Goal: Information Seeking & Learning: Find specific fact

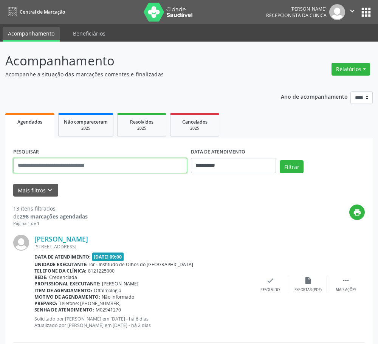
click at [42, 166] on input "text" at bounding box center [100, 165] width 174 height 15
type input "**********"
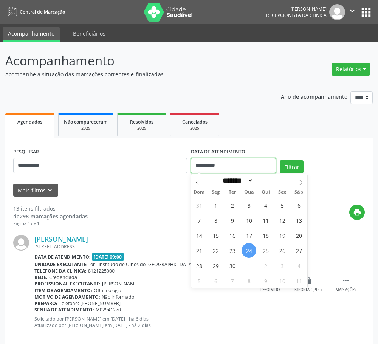
click at [209, 166] on input "**********" at bounding box center [233, 165] width 85 height 15
click at [251, 254] on span "24" at bounding box center [249, 250] width 15 height 15
type input "**********"
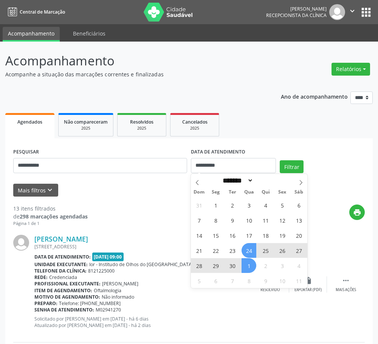
click at [252, 266] on span "1" at bounding box center [249, 265] width 15 height 15
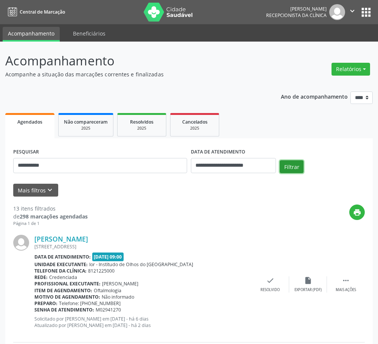
click at [295, 166] on button "Filtrar" at bounding box center [292, 166] width 24 height 13
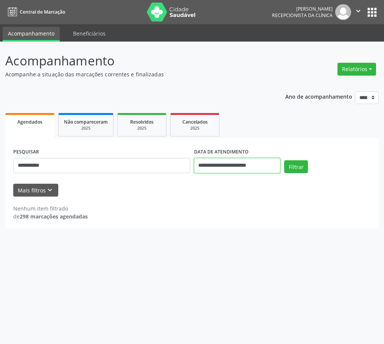
click at [256, 164] on input "**********" at bounding box center [237, 165] width 87 height 15
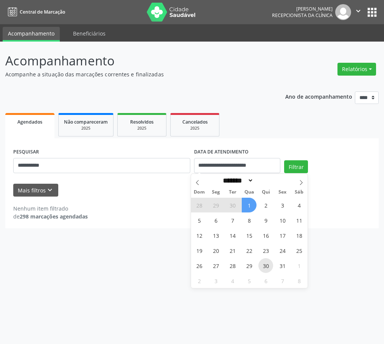
click at [267, 265] on span "30" at bounding box center [265, 265] width 15 height 15
type input "**********"
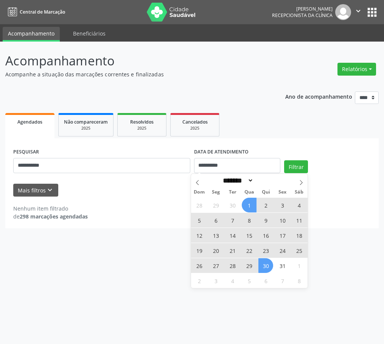
click at [248, 206] on span "1" at bounding box center [249, 205] width 15 height 15
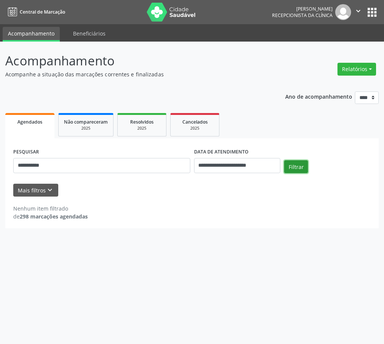
click at [293, 166] on button "Filtrar" at bounding box center [296, 166] width 24 height 13
click at [203, 166] on input "**********" at bounding box center [237, 165] width 87 height 15
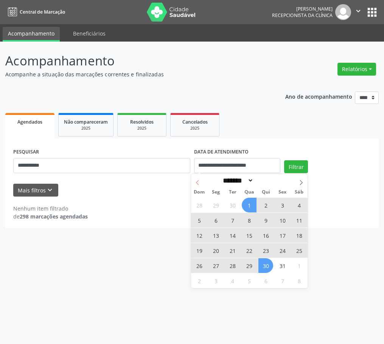
click at [195, 182] on icon at bounding box center [197, 182] width 5 height 5
select select "*"
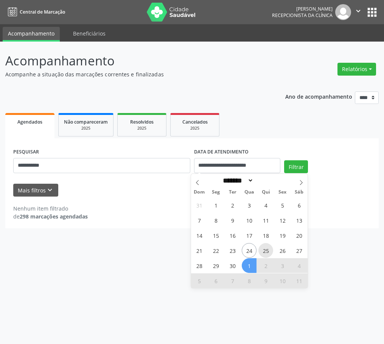
click at [265, 252] on span "25" at bounding box center [265, 250] width 15 height 15
type input "**********"
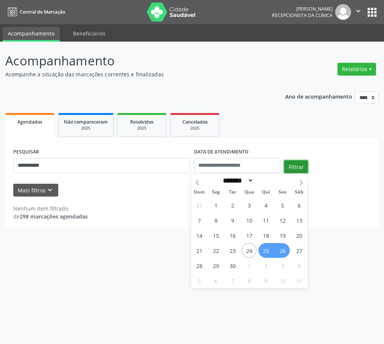
click at [297, 165] on button "Filtrar" at bounding box center [296, 166] width 24 height 13
select select "*"
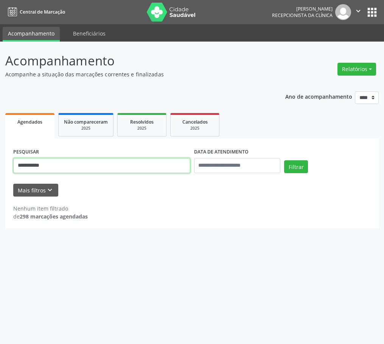
drag, startPoint x: 64, startPoint y: 166, endPoint x: 60, endPoint y: 167, distance: 4.2
click at [62, 167] on input "**********" at bounding box center [101, 165] width 177 height 15
drag, startPoint x: 60, startPoint y: 167, endPoint x: -19, endPoint y: 165, distance: 78.3
click at [0, 165] on html "**********" at bounding box center [192, 172] width 384 height 344
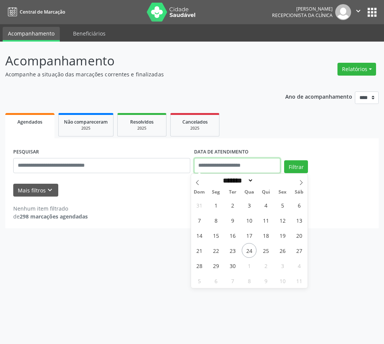
click at [218, 164] on input "text" at bounding box center [237, 165] width 87 height 15
click at [268, 252] on span "25" at bounding box center [265, 250] width 15 height 15
type input "**********"
click at [268, 252] on span "25" at bounding box center [265, 250] width 15 height 15
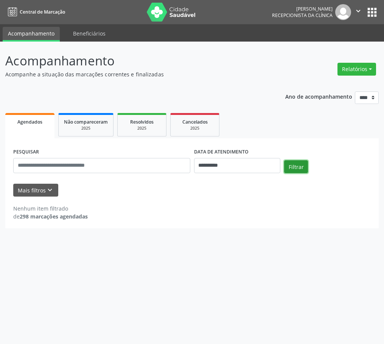
click at [296, 168] on button "Filtrar" at bounding box center [296, 166] width 24 height 13
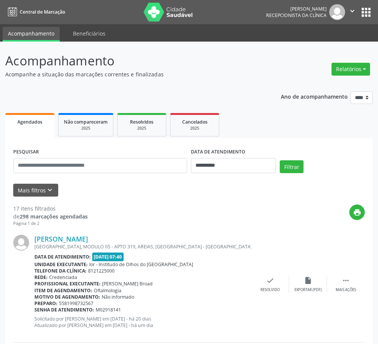
click at [221, 61] on p "Acompanhamento" at bounding box center [133, 60] width 257 height 19
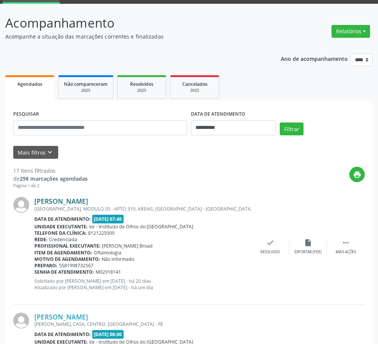
click at [88, 199] on link "[PERSON_NAME]" at bounding box center [61, 201] width 54 height 8
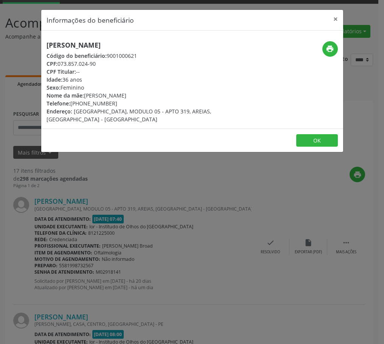
drag, startPoint x: 59, startPoint y: 64, endPoint x: 97, endPoint y: 62, distance: 38.2
click at [97, 62] on div "CPF: 073.857.024-90" at bounding box center [141, 64] width 191 height 8
copy div "073.857.024-90"
click at [316, 134] on button "OK" at bounding box center [317, 140] width 42 height 13
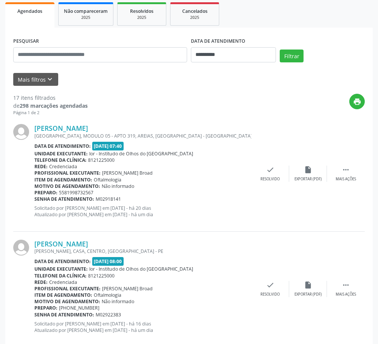
scroll to position [151, 0]
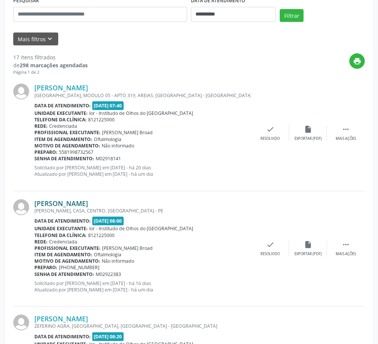
click at [49, 204] on link "[PERSON_NAME]" at bounding box center [61, 203] width 54 height 8
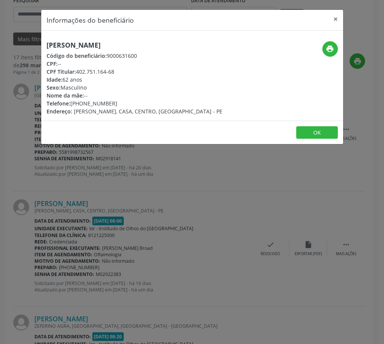
drag, startPoint x: 47, startPoint y: 46, endPoint x: 152, endPoint y: 50, distance: 104.4
click at [152, 50] on div "[PERSON_NAME] Código do beneficiário: 9000631600 CPF: -- CPF Titular: 402.751.1…" at bounding box center [134, 78] width 176 height 74
copy h5 "[PERSON_NAME]"
click at [314, 135] on button "OK" at bounding box center [317, 132] width 42 height 13
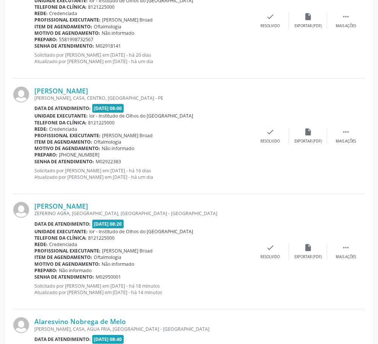
scroll to position [340, 0]
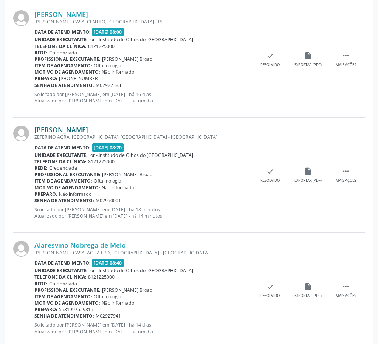
click at [67, 129] on link "[PERSON_NAME]" at bounding box center [61, 129] width 54 height 8
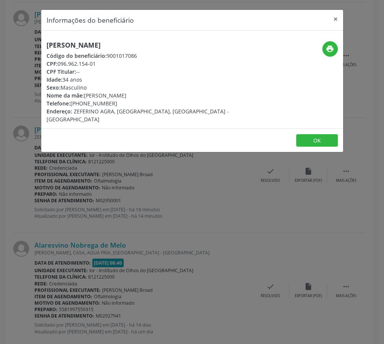
drag, startPoint x: 59, startPoint y: 63, endPoint x: 98, endPoint y: 62, distance: 39.7
click at [98, 62] on div "CPF: 096.962.154-01" at bounding box center [141, 64] width 191 height 8
copy div "096.962.154-01"
drag, startPoint x: 46, startPoint y: 45, endPoint x: 150, endPoint y: 44, distance: 104.7
click at [150, 44] on div "[PERSON_NAME] Código do beneficiário: 9001017086 CPF: 096.962.154-01 CPF Titula…" at bounding box center [141, 82] width 201 height 82
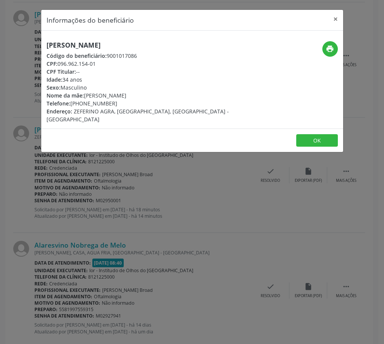
copy h5 "[PERSON_NAME]"
click at [317, 138] on button "OK" at bounding box center [317, 140] width 42 height 13
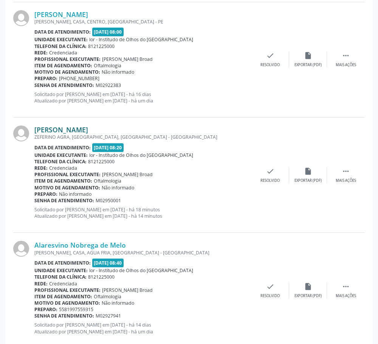
click at [75, 131] on link "[PERSON_NAME]" at bounding box center [61, 129] width 54 height 8
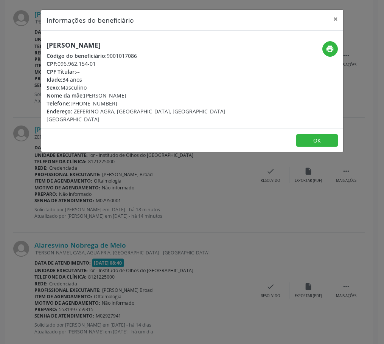
drag, startPoint x: 59, startPoint y: 65, endPoint x: 98, endPoint y: 61, distance: 38.8
click at [98, 61] on div "CPF: 096.962.154-01" at bounding box center [141, 64] width 191 height 8
copy div "096.962.154-01"
click at [330, 17] on button "×" at bounding box center [335, 19] width 15 height 19
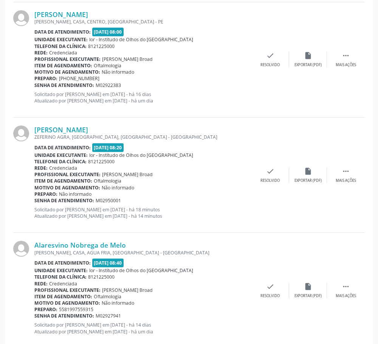
click at [235, 137] on div "ZEFERINO AGRA, [GEOGRAPHIC_DATA], [GEOGRAPHIC_DATA] - [GEOGRAPHIC_DATA]" at bounding box center [142, 137] width 217 height 6
click at [156, 138] on div "ZEFERINO AGRA, [GEOGRAPHIC_DATA], [GEOGRAPHIC_DATA] - [GEOGRAPHIC_DATA]" at bounding box center [142, 137] width 217 height 6
click at [83, 127] on link "[PERSON_NAME]" at bounding box center [61, 129] width 54 height 8
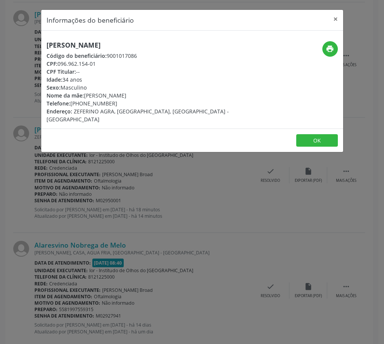
drag, startPoint x: 59, startPoint y: 62, endPoint x: 97, endPoint y: 65, distance: 37.5
click at [97, 65] on div "CPF: 096.962.154-01" at bounding box center [141, 64] width 191 height 8
copy div "096.962.154-01"
drag, startPoint x: 144, startPoint y: 46, endPoint x: 43, endPoint y: 43, distance: 101.0
click at [43, 43] on div "[PERSON_NAME] Código do beneficiário: 9001017086 CPF: 096.962.154-01 CPF Titula…" at bounding box center [141, 82] width 201 height 82
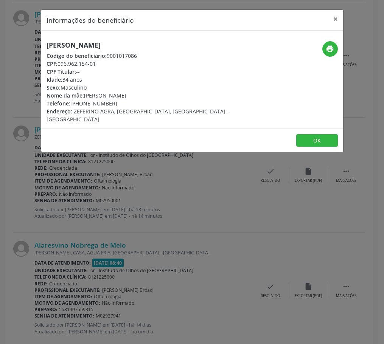
copy h5 "[PERSON_NAME]"
drag, startPoint x: 71, startPoint y: 104, endPoint x: 113, endPoint y: 99, distance: 41.8
click at [113, 99] on div "Telefone: [PHONE_NUMBER]" at bounding box center [141, 103] width 191 height 8
copy div "[PHONE_NUMBER]"
click at [325, 134] on button "OK" at bounding box center [317, 140] width 42 height 13
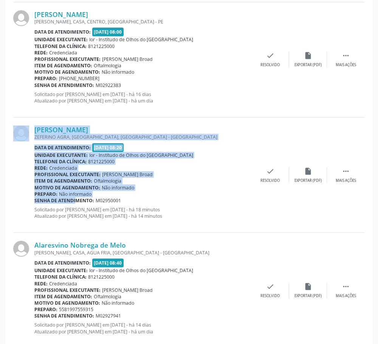
drag, startPoint x: 34, startPoint y: 202, endPoint x: 67, endPoint y: 199, distance: 33.0
click at [67, 199] on div "[PERSON_NAME] ZEFERINO AGRA, [GEOGRAPHIC_DATA], [GEOGRAPHIC_DATA] - [GEOGRAPHIC…" at bounding box center [189, 175] width 352 height 115
click at [105, 196] on div "Preparo: Não informado" at bounding box center [142, 194] width 217 height 6
click at [65, 199] on b "Senha de atendimento:" at bounding box center [64, 200] width 60 height 6
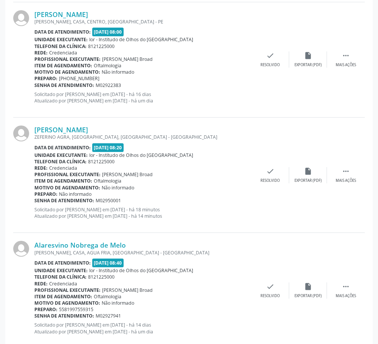
drag, startPoint x: 35, startPoint y: 202, endPoint x: 122, endPoint y: 199, distance: 86.6
click at [122, 199] on div "Senha de atendimento: M02950001" at bounding box center [142, 200] width 217 height 6
copy div "Senha de atendimento: M02950001"
click at [175, 177] on div "Profissional executante: [PERSON_NAME]" at bounding box center [142, 174] width 217 height 6
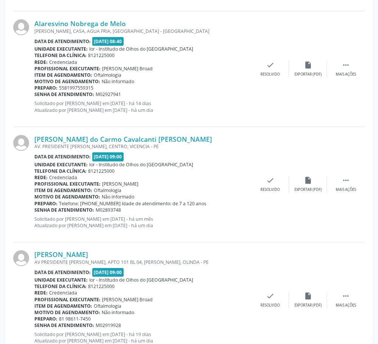
scroll to position [567, 0]
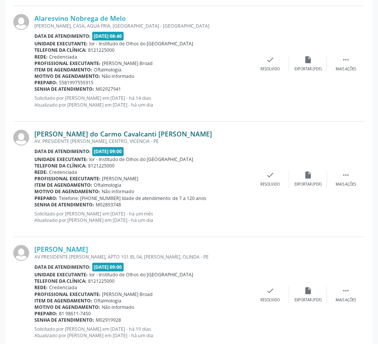
click at [109, 133] on link "[PERSON_NAME] do Carmo Cavalcanti [PERSON_NAME]" at bounding box center [123, 134] width 178 height 8
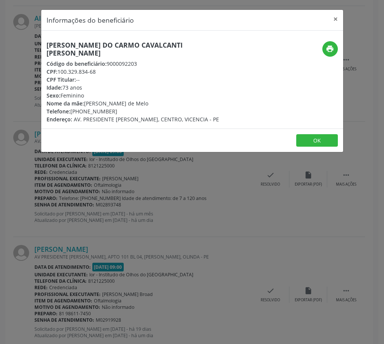
drag, startPoint x: 59, startPoint y: 64, endPoint x: 113, endPoint y: 62, distance: 54.1
click at [108, 68] on div "CPF: 100.329.834-68" at bounding box center [141, 72] width 191 height 8
click at [316, 135] on button "OK" at bounding box center [317, 140] width 42 height 13
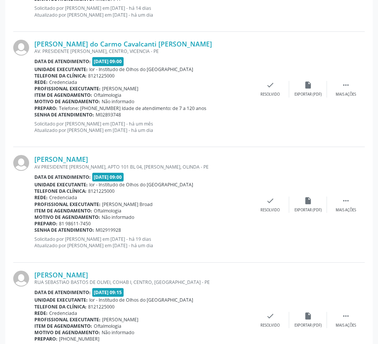
scroll to position [718, 0]
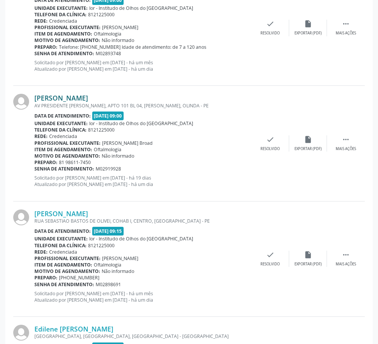
click at [72, 100] on link "[PERSON_NAME]" at bounding box center [61, 98] width 54 height 8
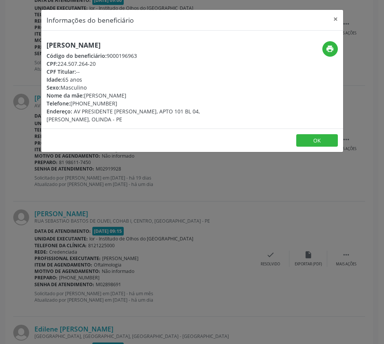
drag, startPoint x: 60, startPoint y: 66, endPoint x: 97, endPoint y: 64, distance: 37.5
click at [97, 64] on div "CPF: 224.507.264-20" at bounding box center [141, 64] width 191 height 8
click at [319, 138] on button "OK" at bounding box center [317, 140] width 42 height 13
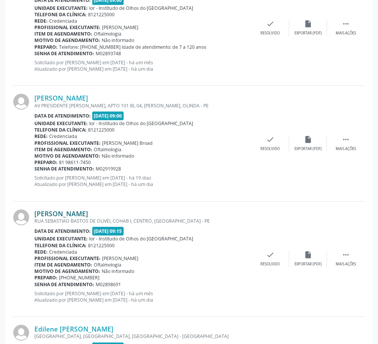
click at [61, 212] on link "[PERSON_NAME]" at bounding box center [61, 213] width 54 height 8
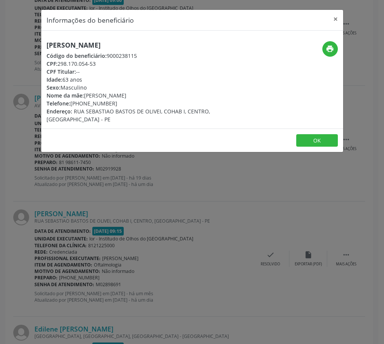
drag, startPoint x: 58, startPoint y: 65, endPoint x: 99, endPoint y: 65, distance: 40.8
click at [99, 65] on div "CPF: 298.170.054-53" at bounding box center [141, 64] width 191 height 8
click at [321, 138] on button "OK" at bounding box center [317, 140] width 42 height 13
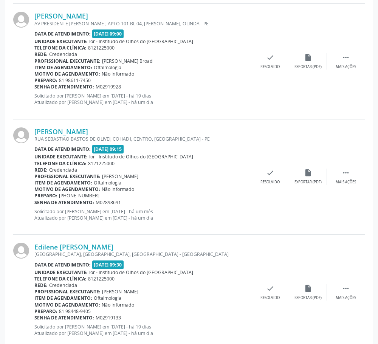
scroll to position [756, 0]
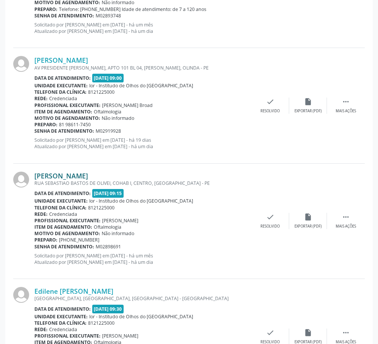
click at [62, 173] on link "[PERSON_NAME]" at bounding box center [61, 176] width 54 height 8
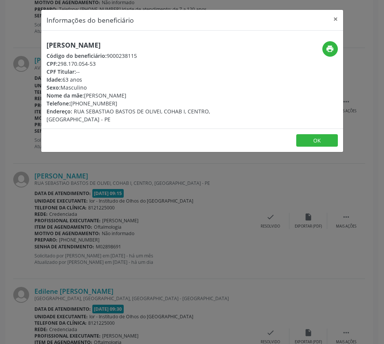
drag, startPoint x: 63, startPoint y: 66, endPoint x: 98, endPoint y: 68, distance: 35.6
click at [98, 68] on div "[PERSON_NAME] Código do beneficiário: 9000238115 CPF: 298.170.054-53 CPF Titula…" at bounding box center [141, 82] width 191 height 82
click at [111, 75] on div "CPF Titular: --" at bounding box center [141, 72] width 191 height 8
drag, startPoint x: 59, startPoint y: 65, endPoint x: 99, endPoint y: 63, distance: 40.5
click at [99, 63] on div "CPF: 298.170.054-53" at bounding box center [141, 64] width 191 height 8
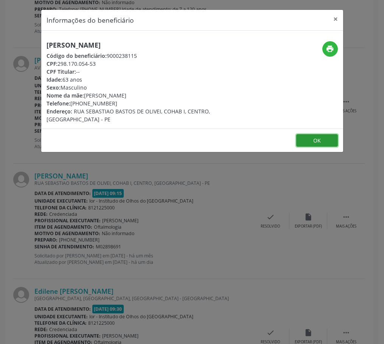
click at [325, 138] on button "OK" at bounding box center [317, 140] width 42 height 13
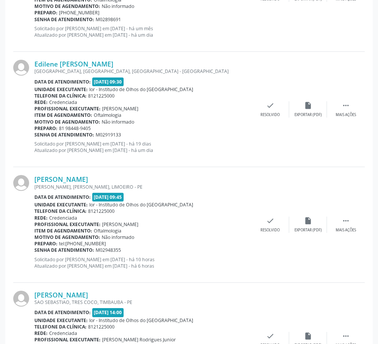
scroll to position [1021, 0]
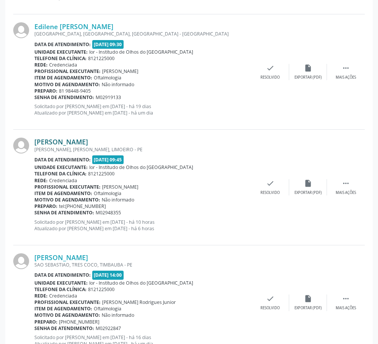
click at [58, 140] on link "[PERSON_NAME]" at bounding box center [61, 142] width 54 height 8
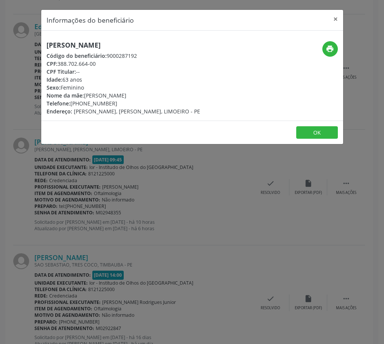
drag, startPoint x: 58, startPoint y: 65, endPoint x: 92, endPoint y: 59, distance: 34.6
click at [92, 60] on div "CPF: 388.702.664-00" at bounding box center [122, 64] width 153 height 8
click at [101, 64] on div "CPF: 388.702.664-00" at bounding box center [122, 64] width 153 height 8
drag, startPoint x: 59, startPoint y: 64, endPoint x: 99, endPoint y: 66, distance: 40.1
click at [99, 66] on div "CPF: 388.702.664-00" at bounding box center [122, 64] width 153 height 8
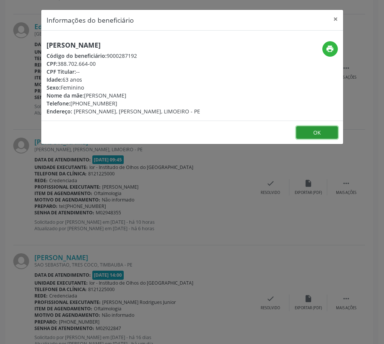
click at [326, 134] on button "OK" at bounding box center [317, 132] width 42 height 13
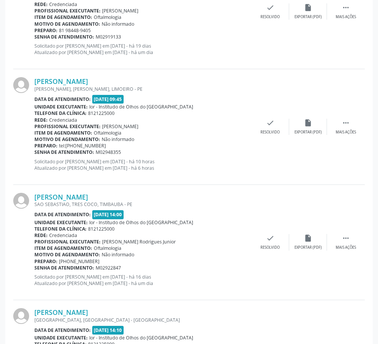
scroll to position [1096, 0]
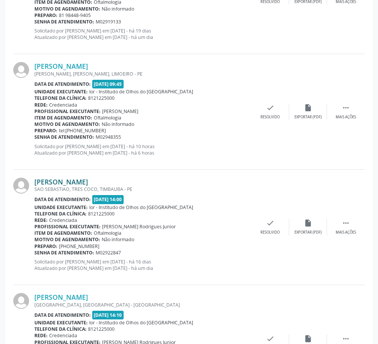
click at [68, 184] on link "[PERSON_NAME]" at bounding box center [61, 182] width 54 height 8
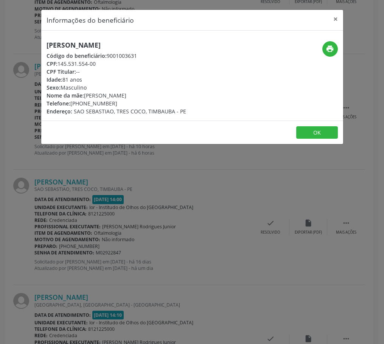
drag, startPoint x: 69, startPoint y: 63, endPoint x: 97, endPoint y: 61, distance: 28.4
click at [97, 61] on div "CPF: 145.531.554-00" at bounding box center [115, 64] width 139 height 8
click at [332, 133] on button "OK" at bounding box center [317, 132] width 42 height 13
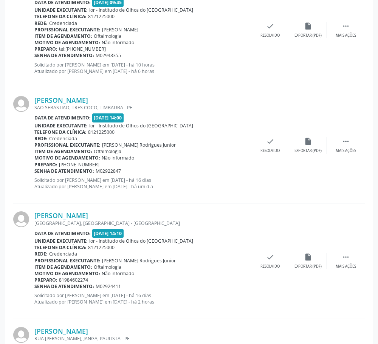
scroll to position [1247, 0]
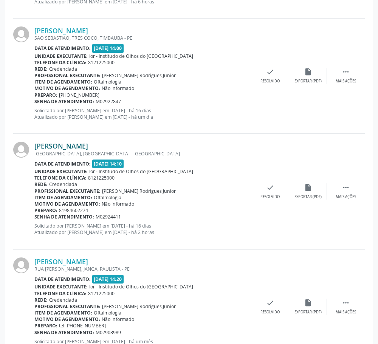
click at [88, 146] on link "[PERSON_NAME]" at bounding box center [61, 146] width 54 height 8
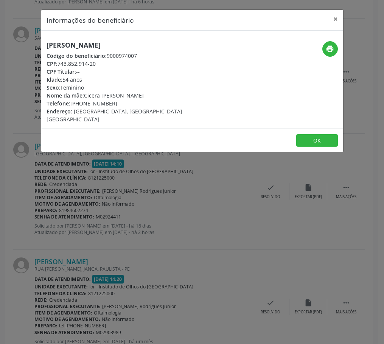
drag, startPoint x: 59, startPoint y: 64, endPoint x: 100, endPoint y: 62, distance: 40.9
click at [100, 62] on div "CPF: 743.852.914-20" at bounding box center [141, 64] width 191 height 8
click at [316, 134] on button "OK" at bounding box center [317, 140] width 42 height 13
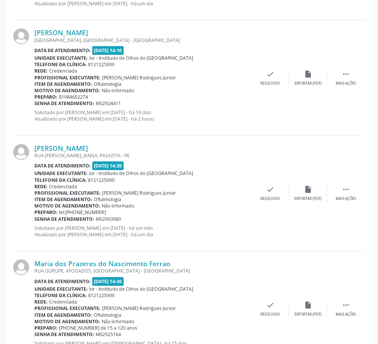
scroll to position [1399, 0]
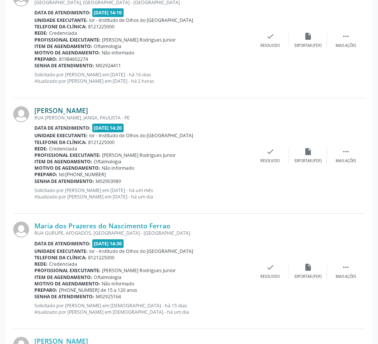
click at [57, 113] on link "[PERSON_NAME]" at bounding box center [61, 110] width 54 height 8
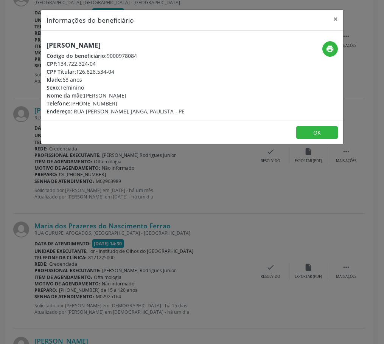
drag, startPoint x: 60, startPoint y: 65, endPoint x: 101, endPoint y: 63, distance: 41.6
click at [101, 63] on div "CPF: 134.722.324-04" at bounding box center [115, 64] width 138 height 8
click at [316, 133] on button "OK" at bounding box center [317, 132] width 42 height 13
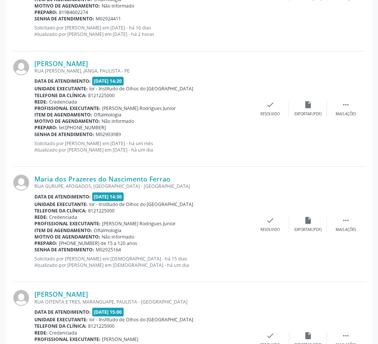
scroll to position [1512, 0]
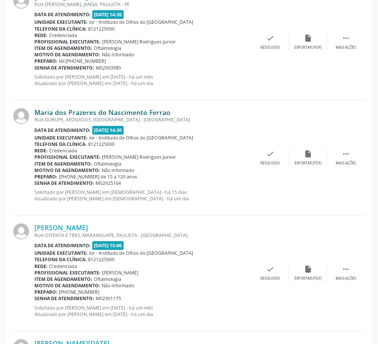
click at [68, 112] on link "Maria dos Prazeres do Nascimento Ferrao" at bounding box center [102, 112] width 136 height 8
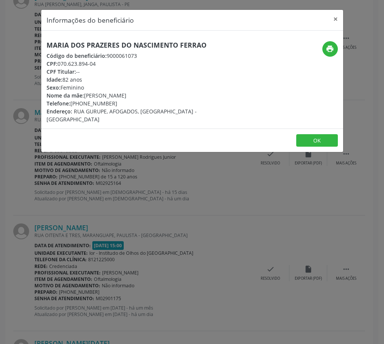
drag, startPoint x: 59, startPoint y: 65, endPoint x: 98, endPoint y: 64, distance: 39.7
click at [98, 64] on div "CPF: 070.623.894-04" at bounding box center [141, 64] width 191 height 8
click at [317, 139] on button "OK" at bounding box center [317, 140] width 42 height 13
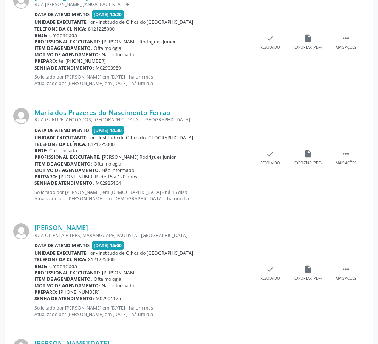
click at [68, 232] on div "RUA OITENTA E TRES, MARANGUAPE, PAULISTA - [GEOGRAPHIC_DATA]" at bounding box center [142, 235] width 217 height 6
click at [69, 229] on link "[PERSON_NAME]" at bounding box center [61, 227] width 54 height 8
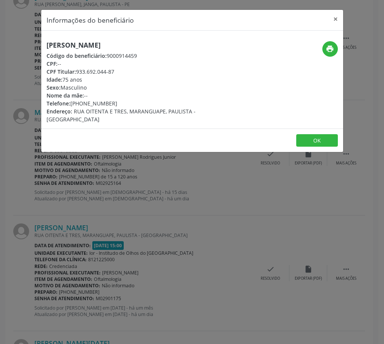
drag, startPoint x: 47, startPoint y: 46, endPoint x: 136, endPoint y: 48, distance: 88.8
click at [136, 48] on h5 "[PERSON_NAME]" at bounding box center [141, 45] width 191 height 8
click at [311, 134] on button "OK" at bounding box center [317, 140] width 42 height 13
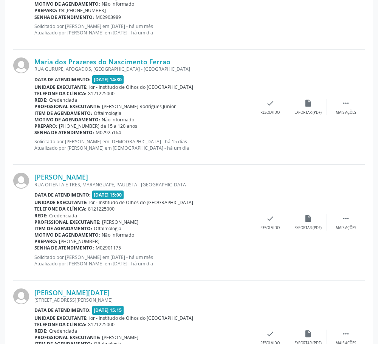
scroll to position [1625, 0]
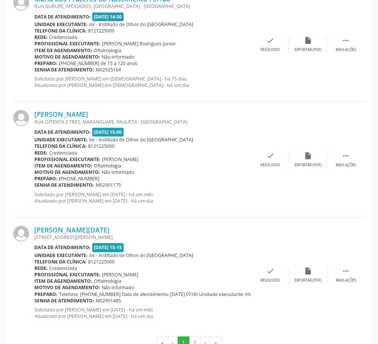
click at [213, 128] on div "Data de atendimento: [DATE] 15:00" at bounding box center [142, 132] width 217 height 9
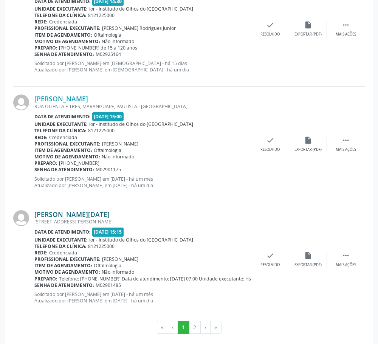
scroll to position [1649, 0]
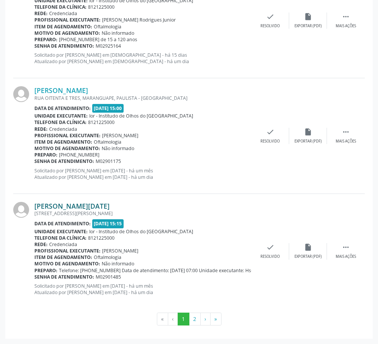
click at [62, 208] on link "[PERSON_NAME][DATE]" at bounding box center [71, 206] width 75 height 8
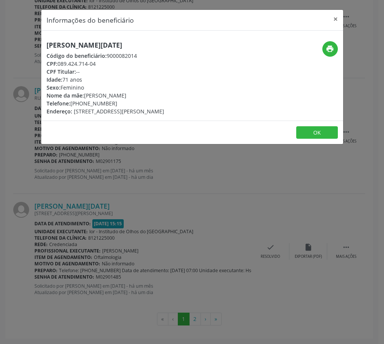
drag, startPoint x: 59, startPoint y: 65, endPoint x: 97, endPoint y: 65, distance: 37.4
click at [97, 65] on div "CPF: 089.424.714-04" at bounding box center [105, 64] width 118 height 8
click at [312, 139] on button "OK" at bounding box center [317, 132] width 42 height 13
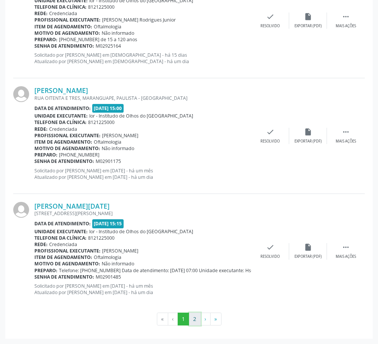
click at [194, 318] on button "2" at bounding box center [195, 319] width 12 height 13
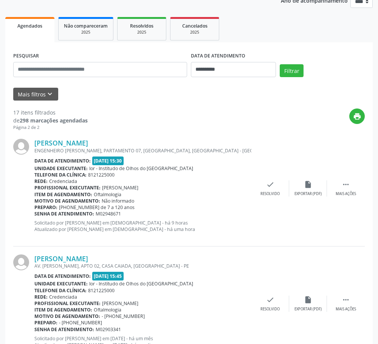
scroll to position [148, 0]
